Goal: Transaction & Acquisition: Purchase product/service

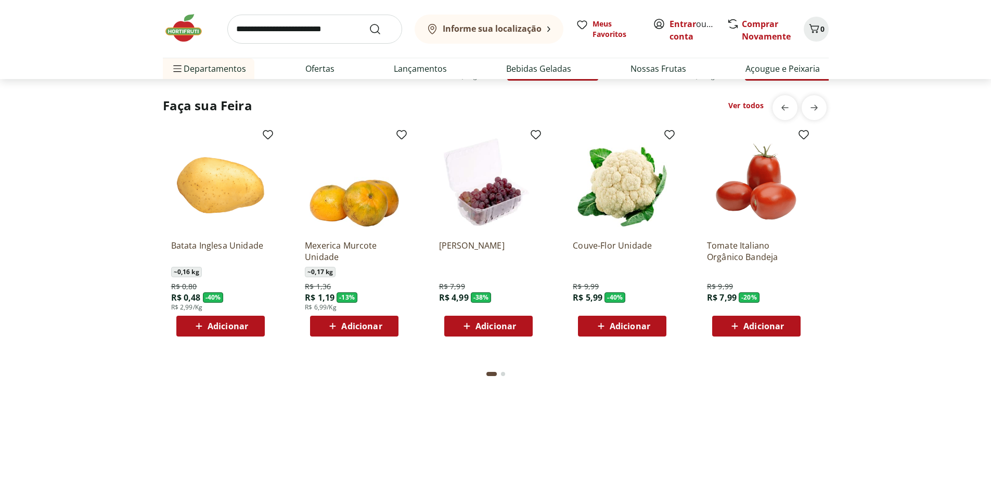
scroll to position [832, 0]
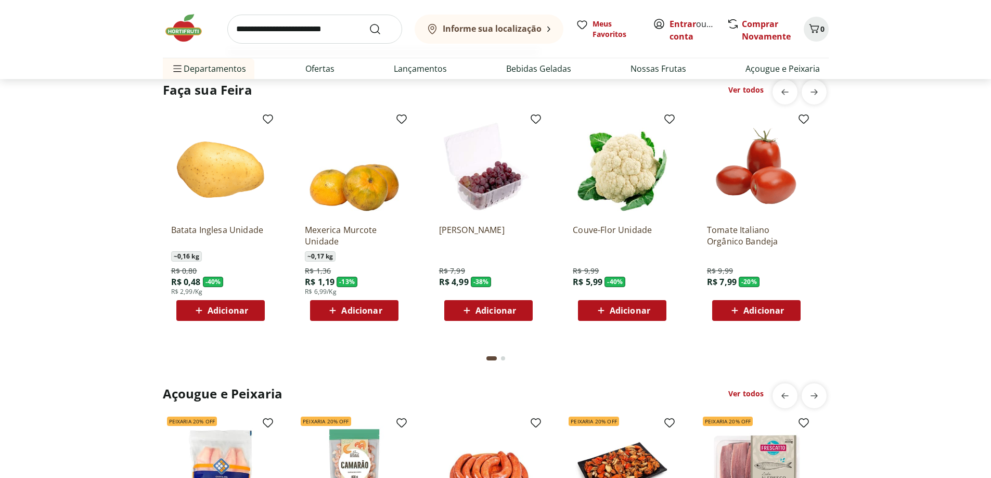
click at [325, 25] on input "search" at bounding box center [314, 29] width 175 height 29
type input "*****"
click at [369, 23] on button "Submit Search" at bounding box center [381, 29] width 25 height 12
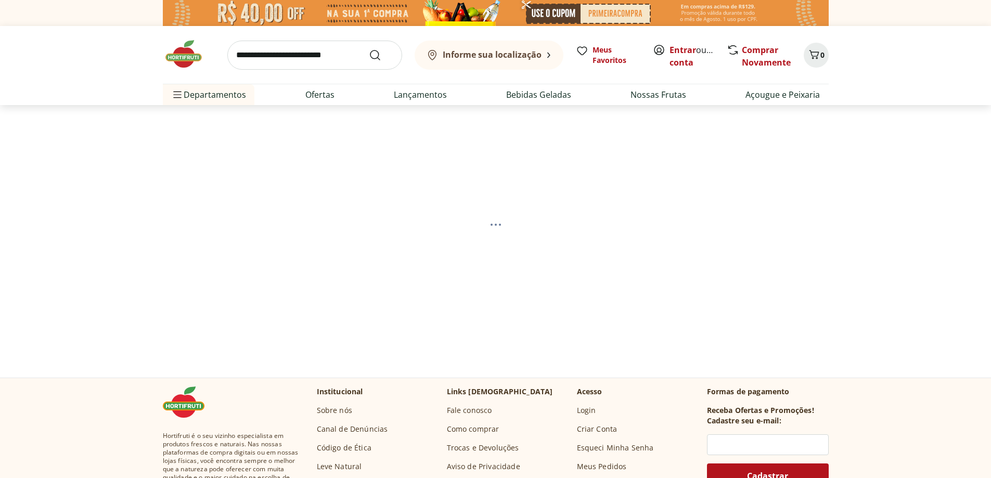
select select "**********"
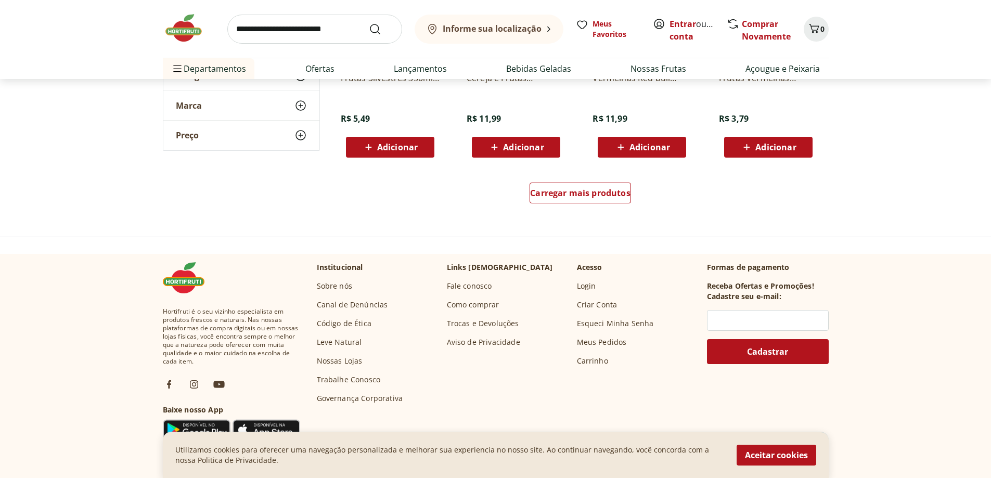
scroll to position [728, 0]
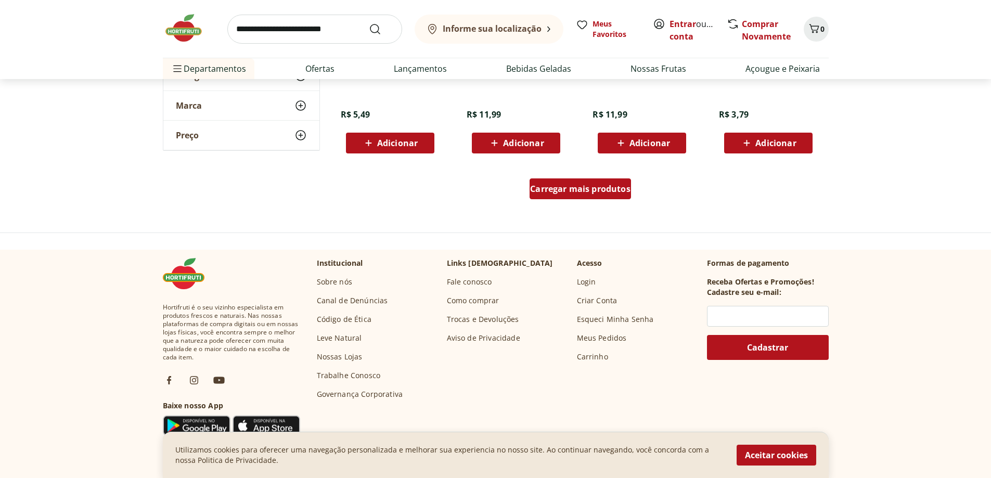
click at [560, 187] on span "Carregar mais produtos" at bounding box center [580, 189] width 100 height 8
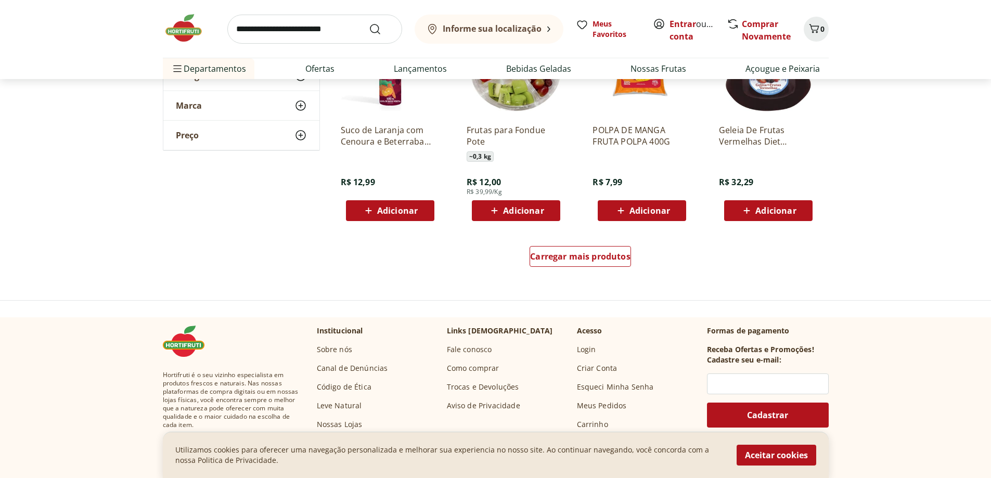
scroll to position [1352, 0]
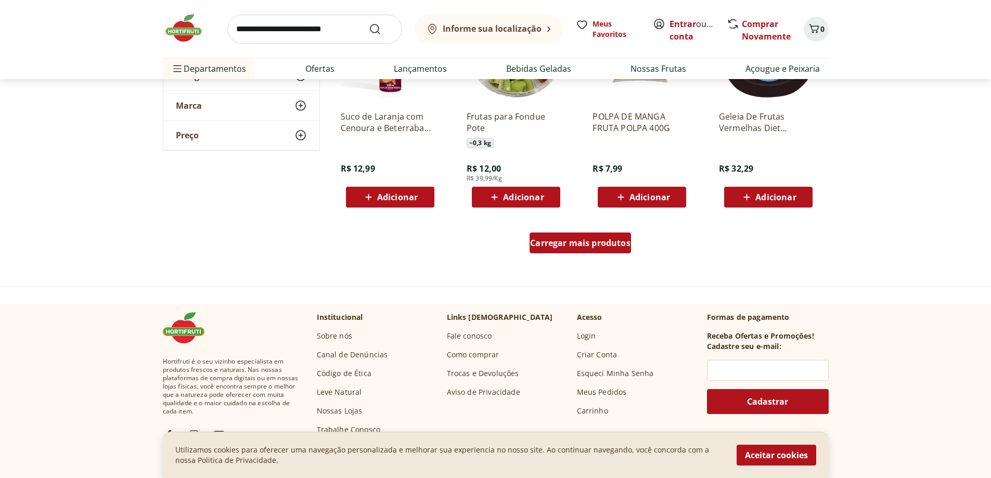
click at [614, 245] on span "Carregar mais produtos" at bounding box center [580, 243] width 100 height 8
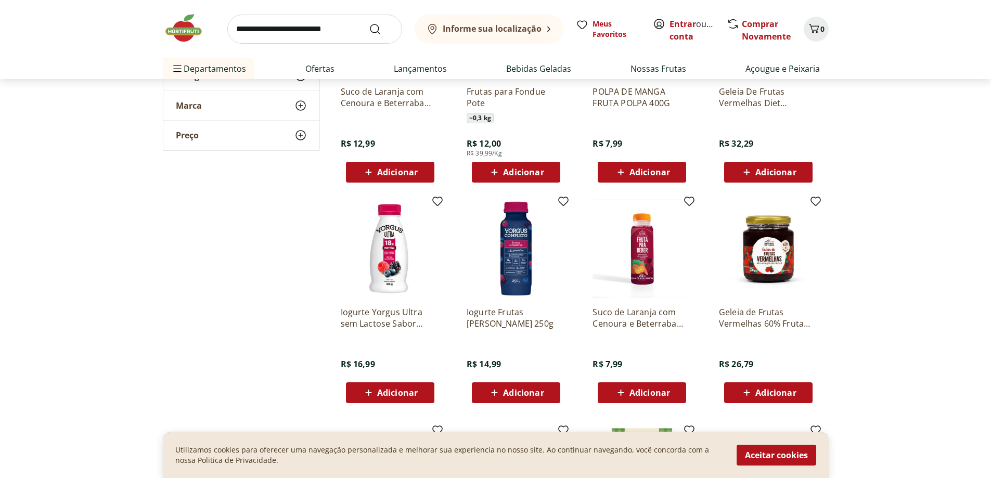
scroll to position [1404, 0]
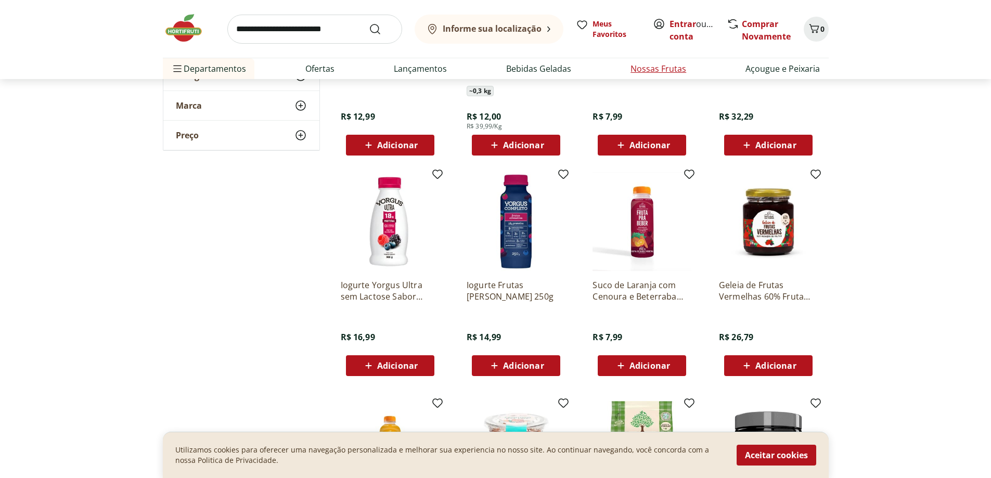
click at [662, 70] on link "Nossas Frutas" at bounding box center [658, 68] width 56 height 12
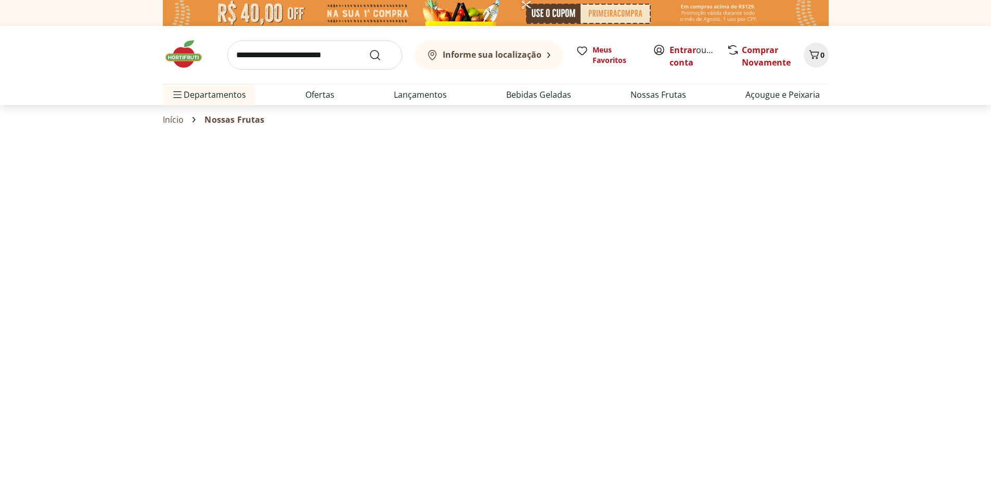
select select "**********"
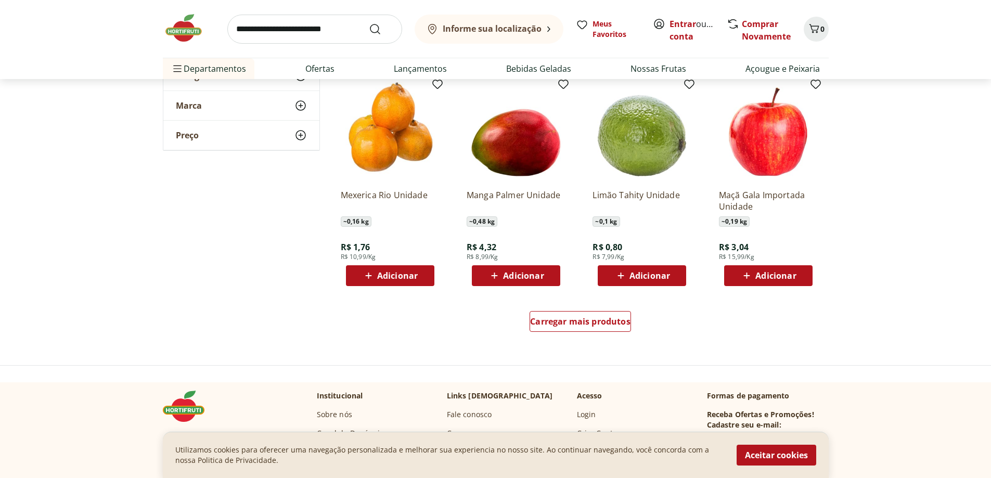
scroll to position [624, 0]
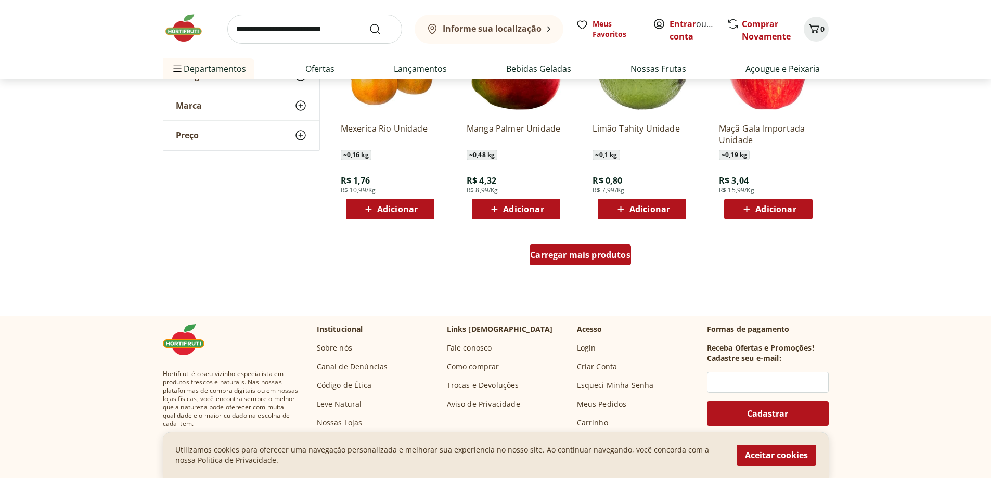
click at [599, 254] on span "Carregar mais produtos" at bounding box center [580, 255] width 100 height 8
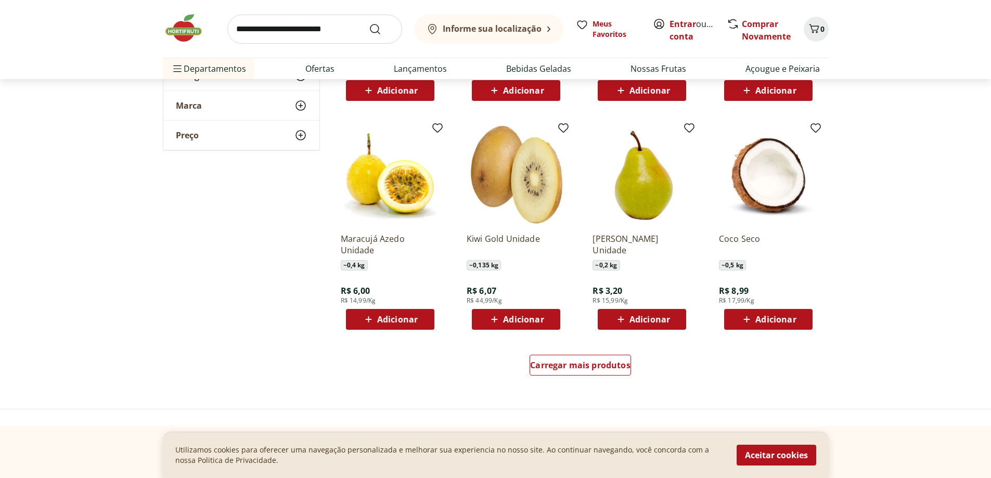
scroll to position [1196, 0]
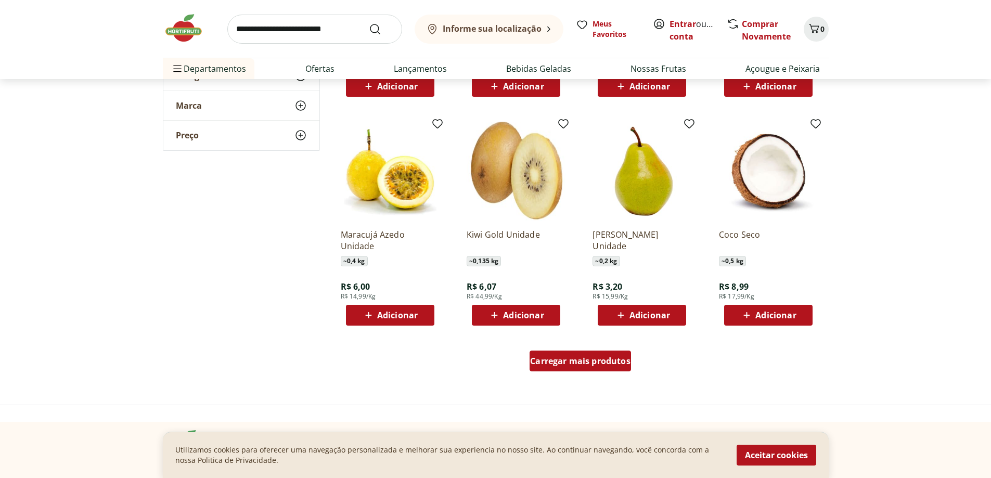
click at [601, 363] on span "Carregar mais produtos" at bounding box center [580, 361] width 100 height 8
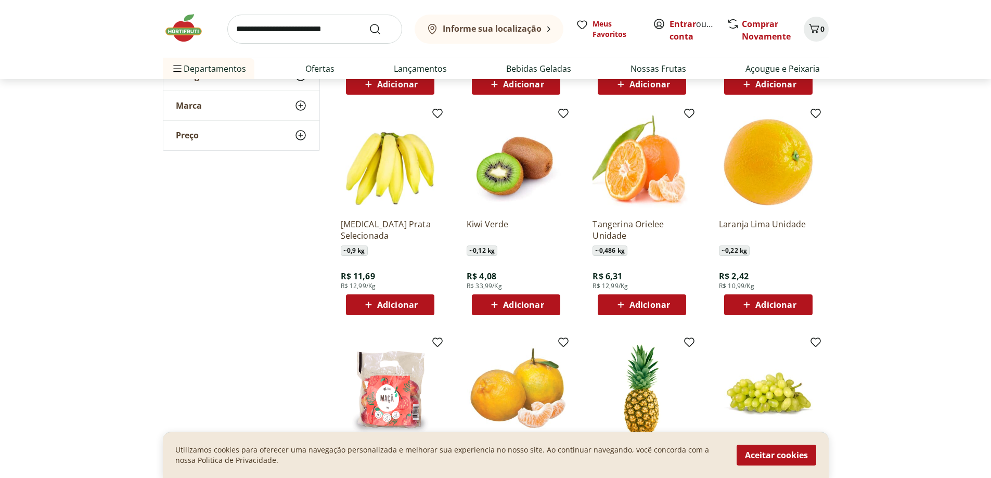
scroll to position [1456, 0]
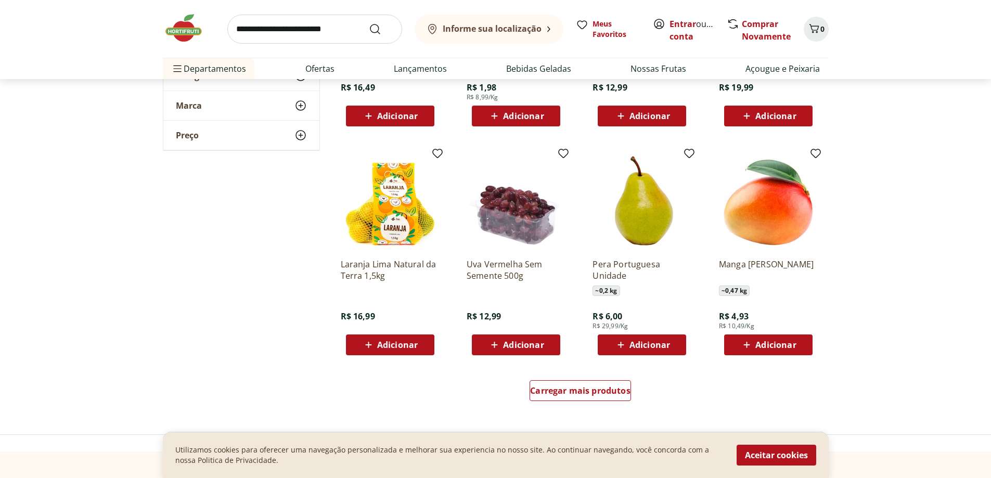
scroll to position [1872, 0]
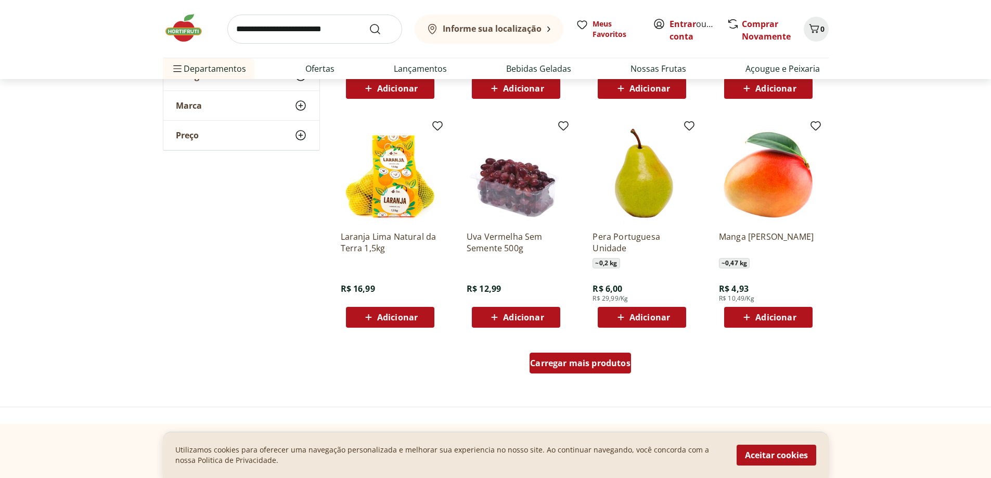
click at [595, 366] on span "Carregar mais produtos" at bounding box center [580, 363] width 100 height 8
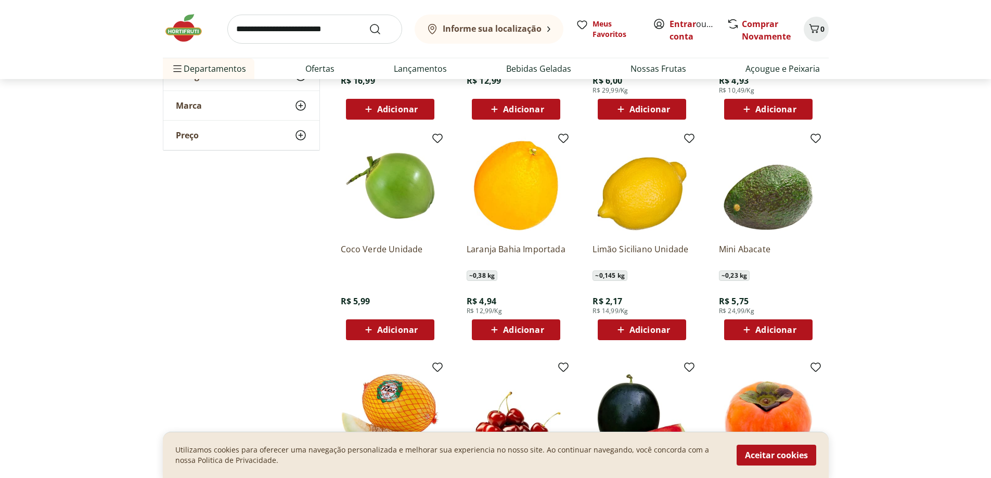
scroll to position [2237, 0]
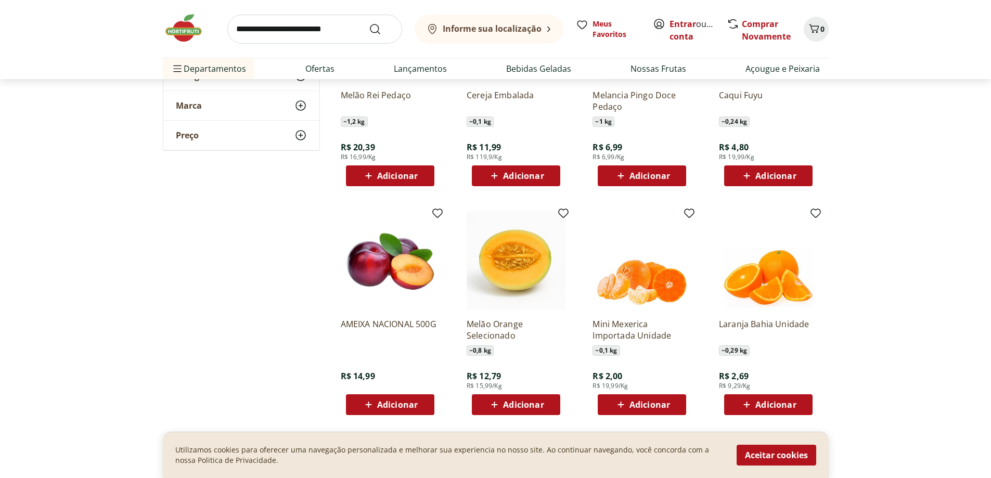
scroll to position [2497, 0]
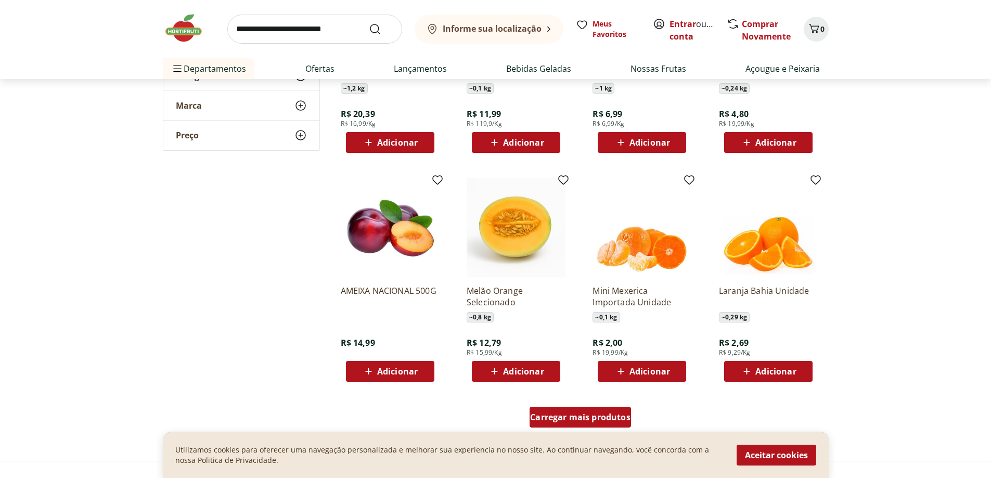
click at [593, 419] on span "Carregar mais produtos" at bounding box center [580, 417] width 100 height 8
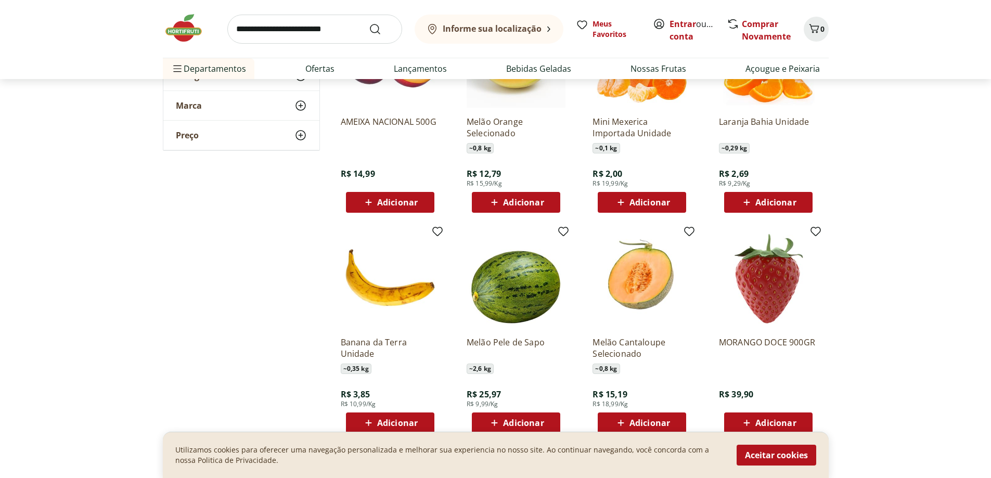
scroll to position [2705, 0]
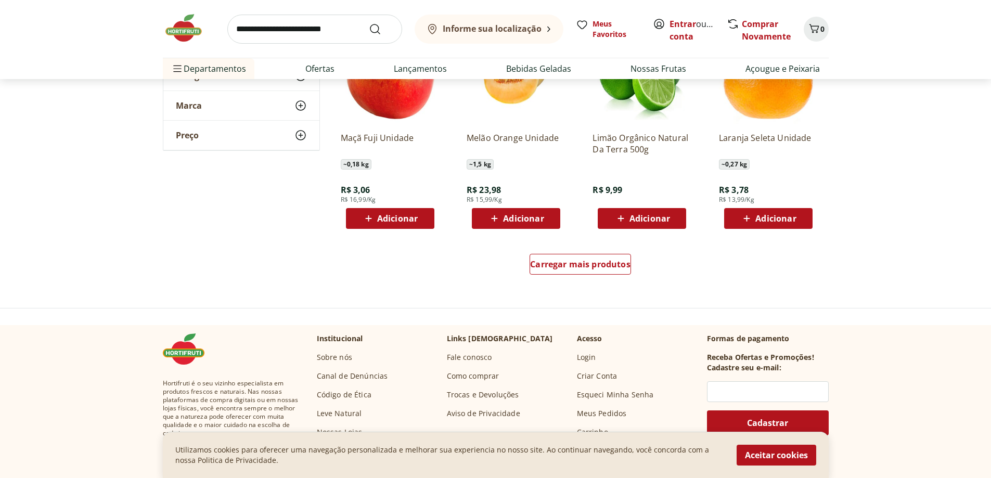
scroll to position [3329, 0]
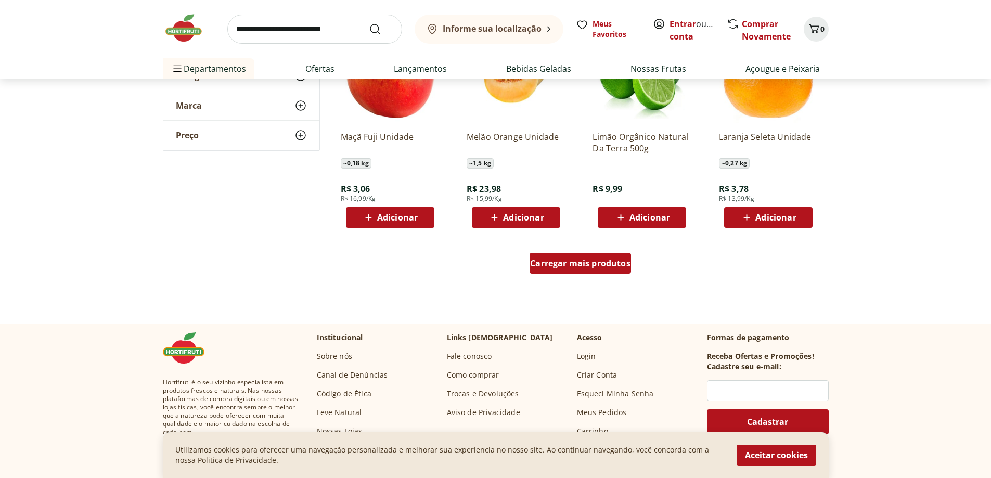
click at [585, 266] on span "Carregar mais produtos" at bounding box center [580, 263] width 100 height 8
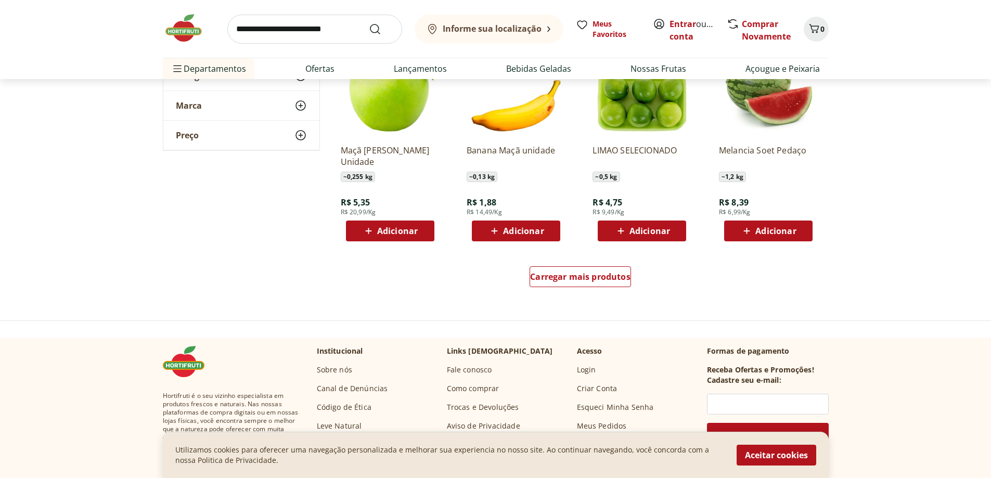
scroll to position [4005, 0]
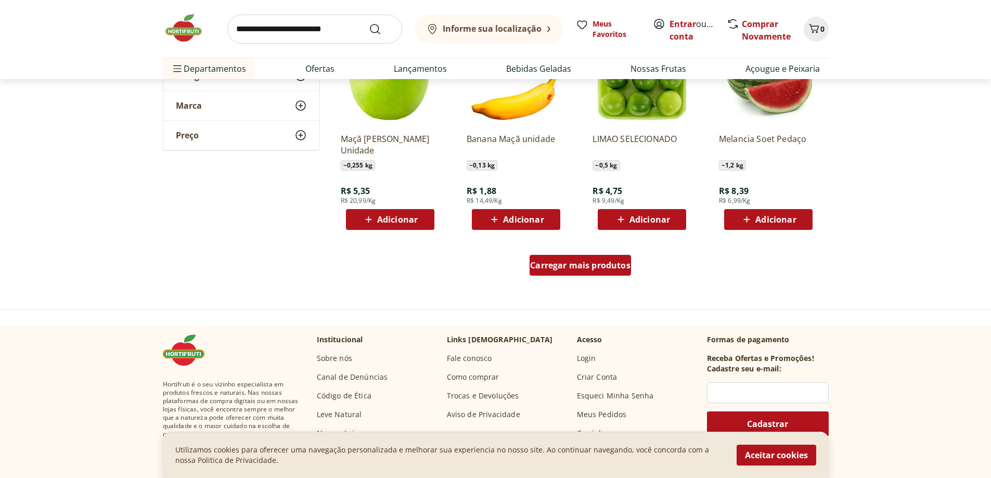
click at [562, 273] on div "Carregar mais produtos" at bounding box center [579, 265] width 101 height 21
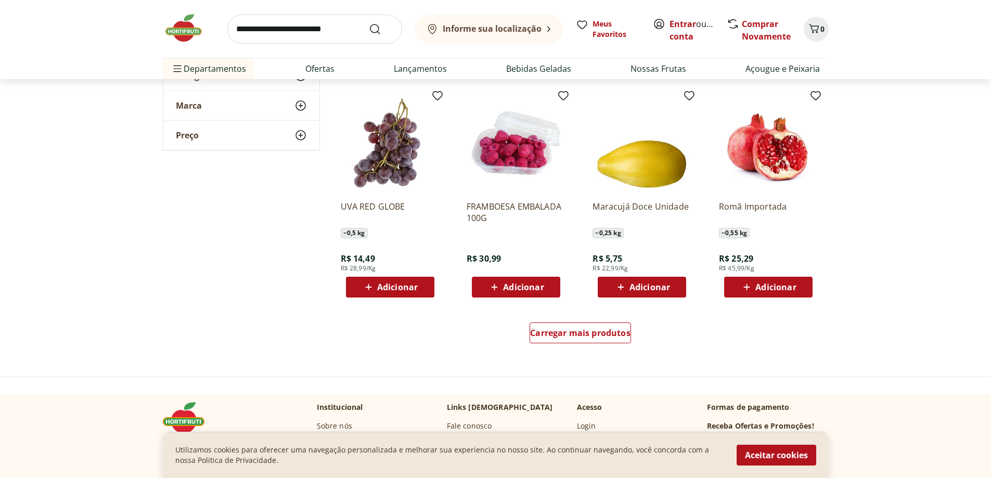
scroll to position [4681, 0]
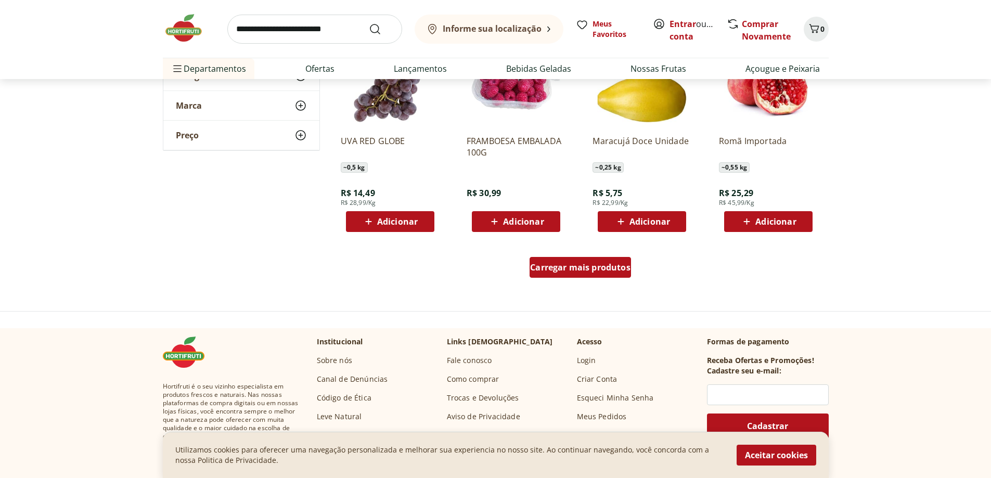
click at [597, 269] on span "Carregar mais produtos" at bounding box center [580, 267] width 100 height 8
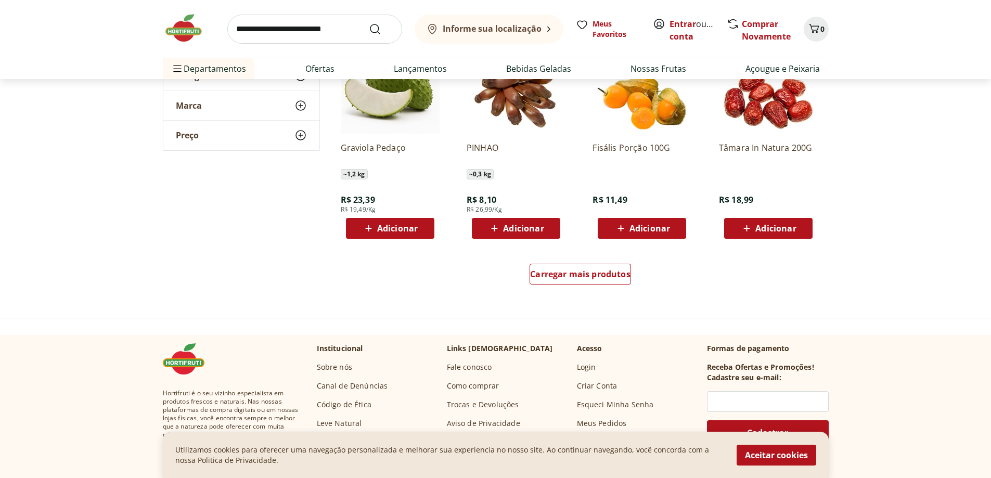
scroll to position [5357, 0]
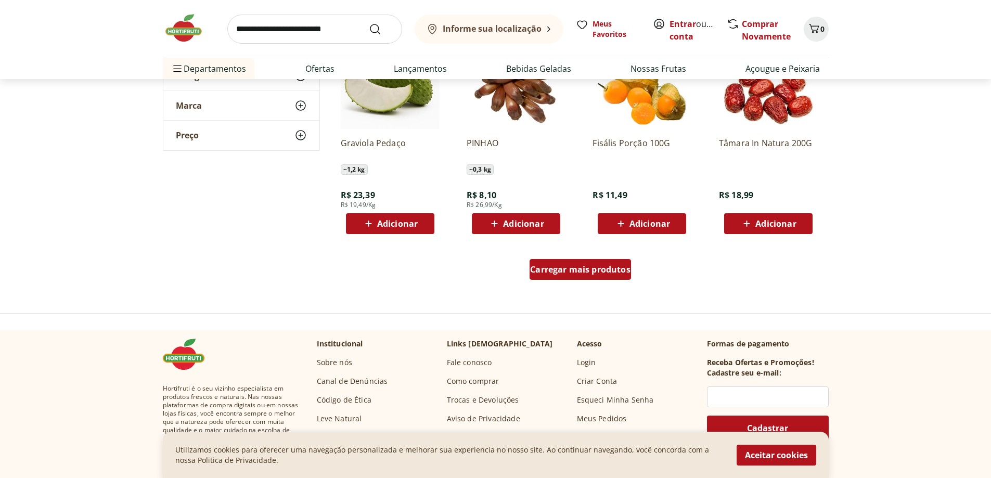
click at [627, 274] on span "Carregar mais produtos" at bounding box center [580, 269] width 100 height 8
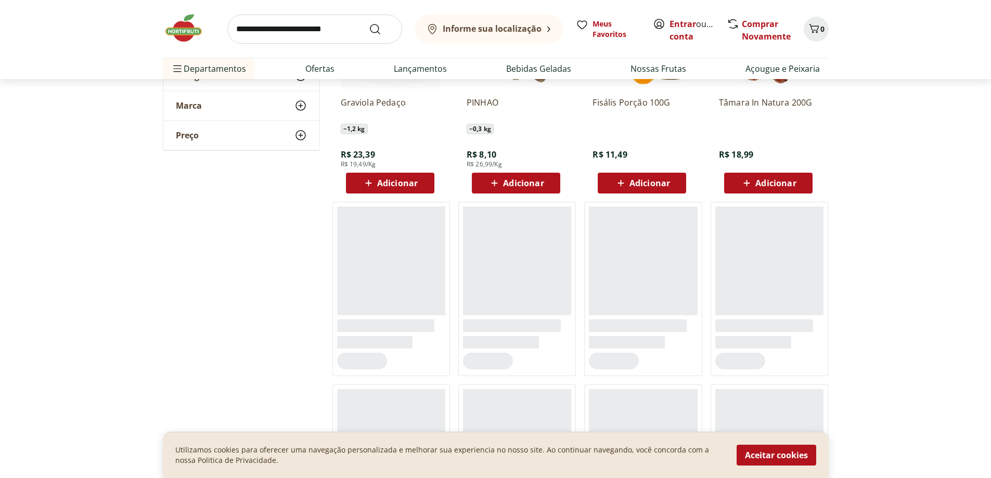
scroll to position [5513, 0]
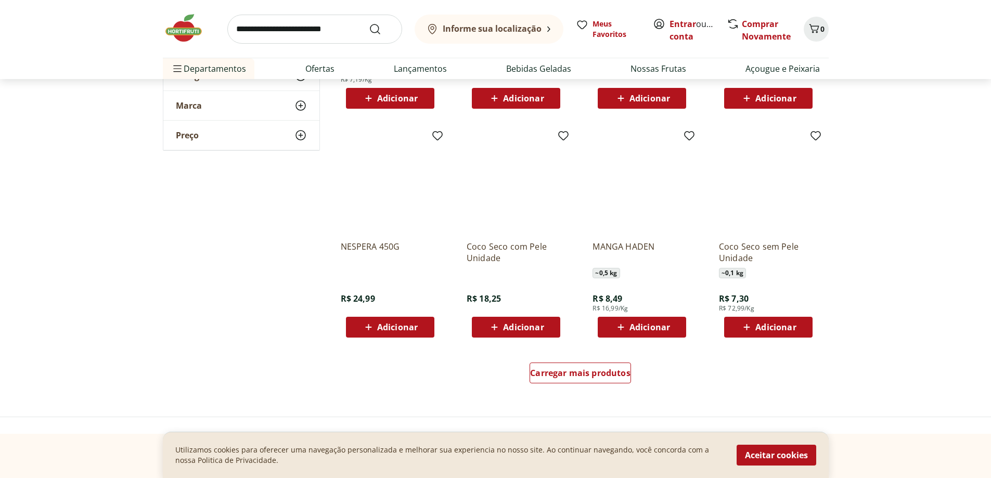
scroll to position [5981, 0]
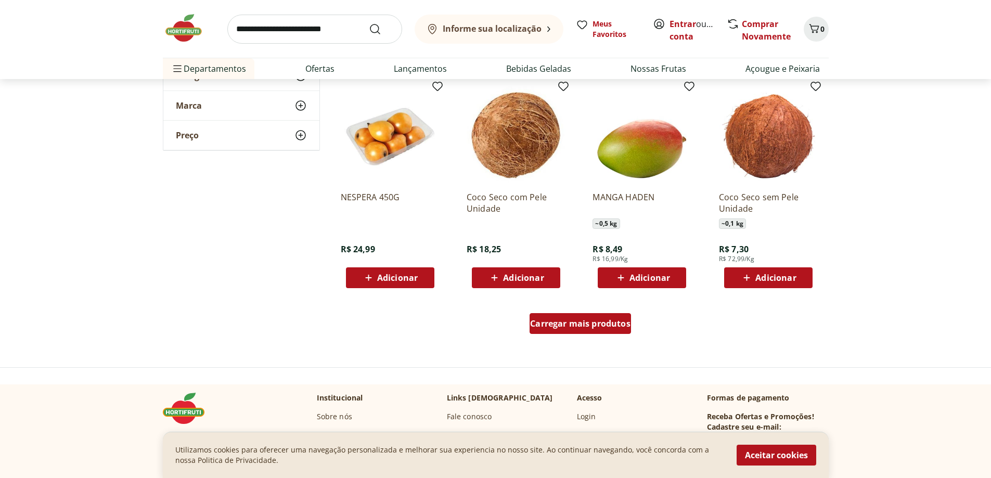
click at [537, 327] on span "Carregar mais produtos" at bounding box center [580, 323] width 100 height 8
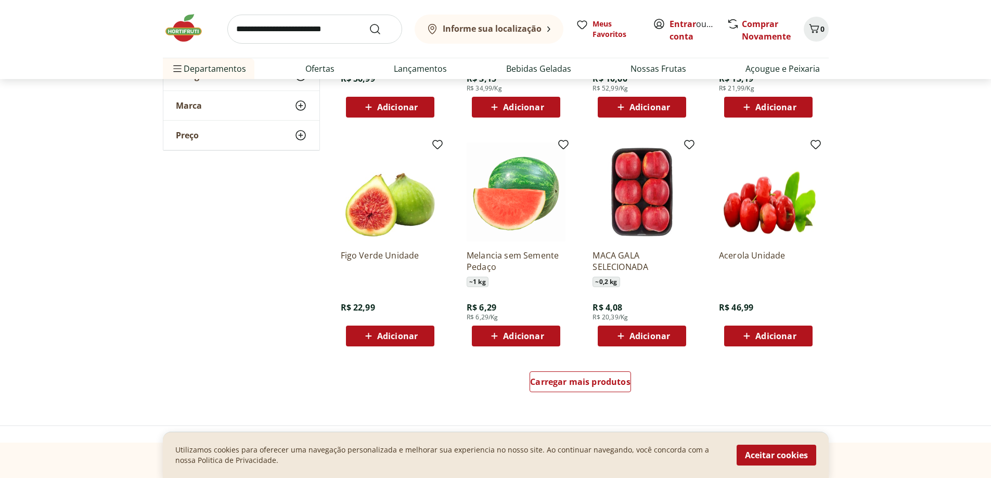
scroll to position [6606, 0]
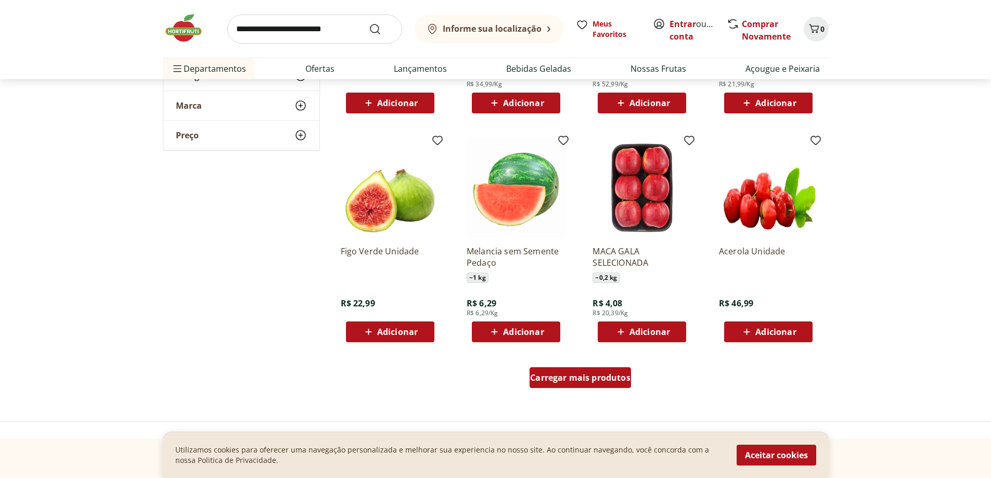
click at [614, 377] on span "Carregar mais produtos" at bounding box center [580, 377] width 100 height 8
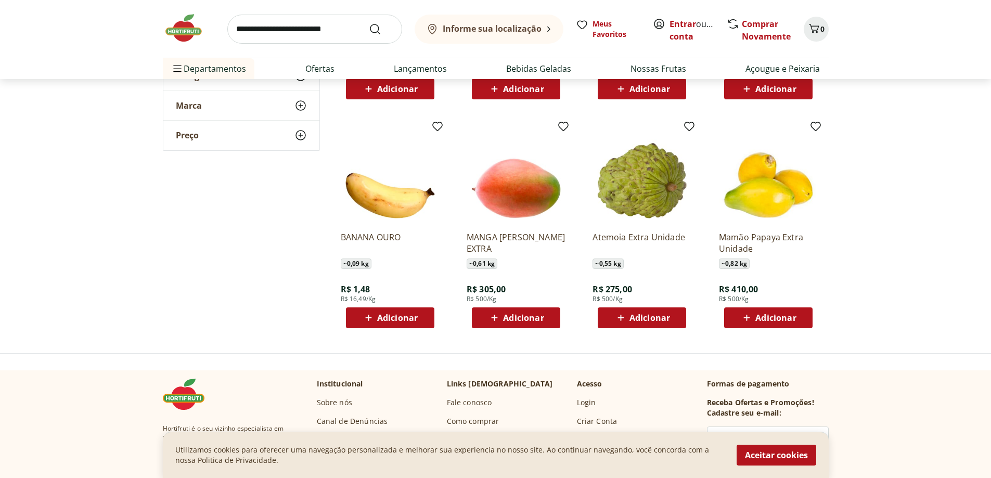
scroll to position [7074, 0]
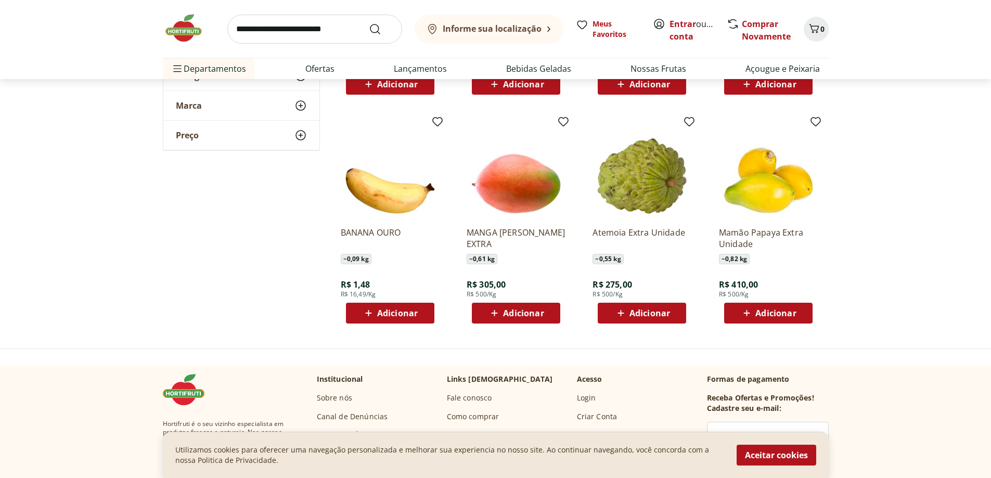
click at [190, 21] on img at bounding box center [189, 27] width 52 height 31
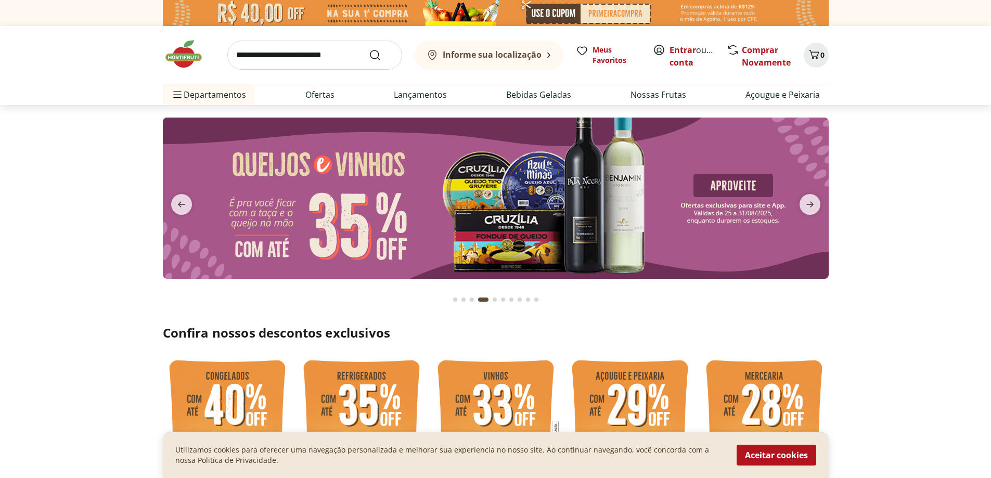
click at [165, 62] on img at bounding box center [189, 53] width 52 height 31
click at [187, 58] on img at bounding box center [189, 53] width 52 height 31
